Goal: Task Accomplishment & Management: Manage account settings

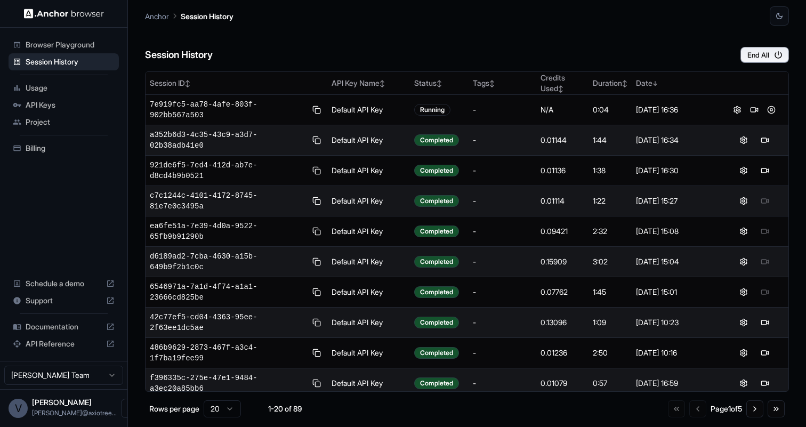
click at [53, 150] on span "Billing" at bounding box center [70, 148] width 89 height 11
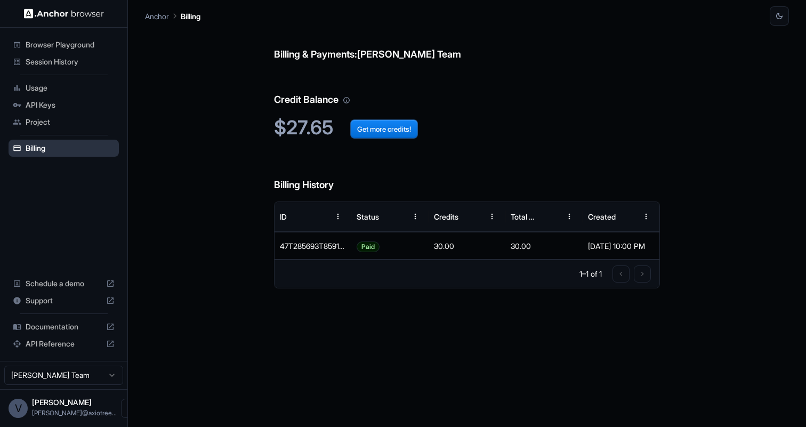
click at [59, 152] on span "Billing" at bounding box center [70, 148] width 89 height 11
click at [44, 85] on span "Usage" at bounding box center [70, 88] width 89 height 11
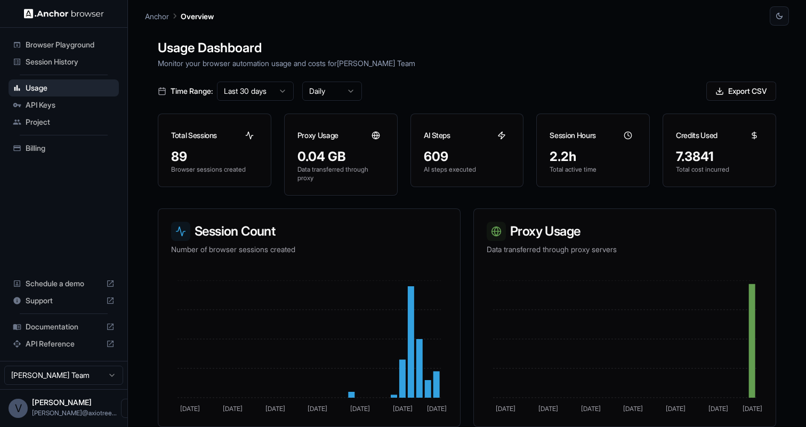
click at [55, 148] on span "Billing" at bounding box center [70, 148] width 89 height 11
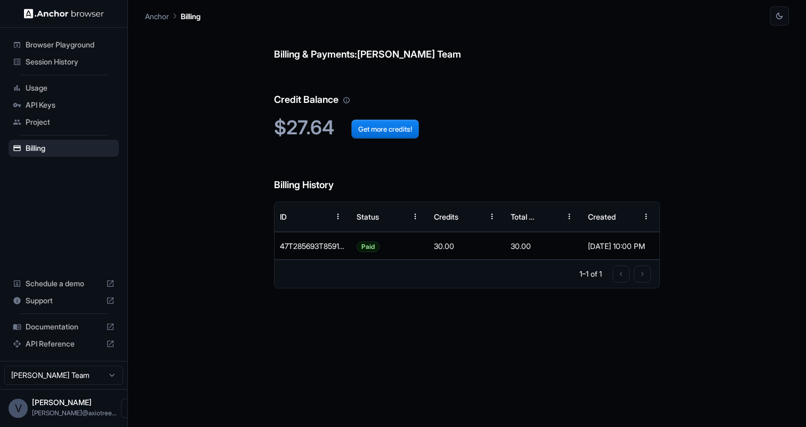
click at [51, 66] on span "Session History" at bounding box center [70, 61] width 89 height 11
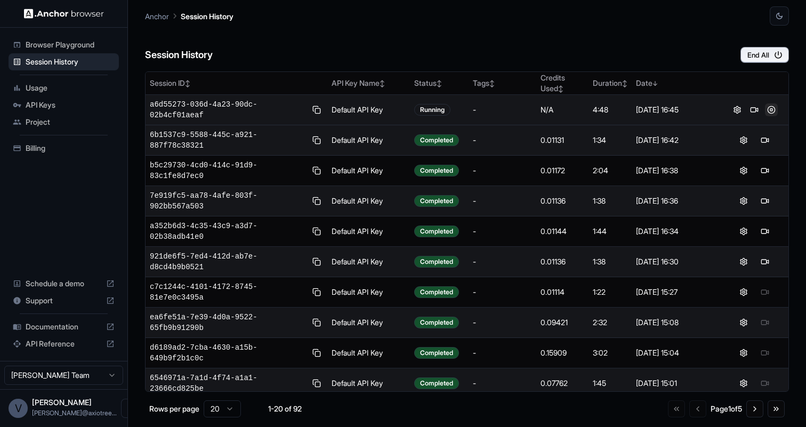
click at [773, 111] on button at bounding box center [771, 109] width 13 height 13
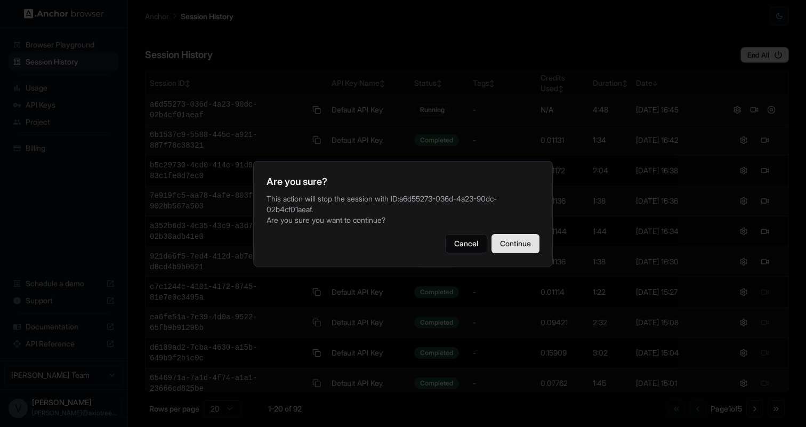
click at [510, 239] on button "Continue" at bounding box center [515, 243] width 48 height 19
